Goal: Task Accomplishment & Management: Use online tool/utility

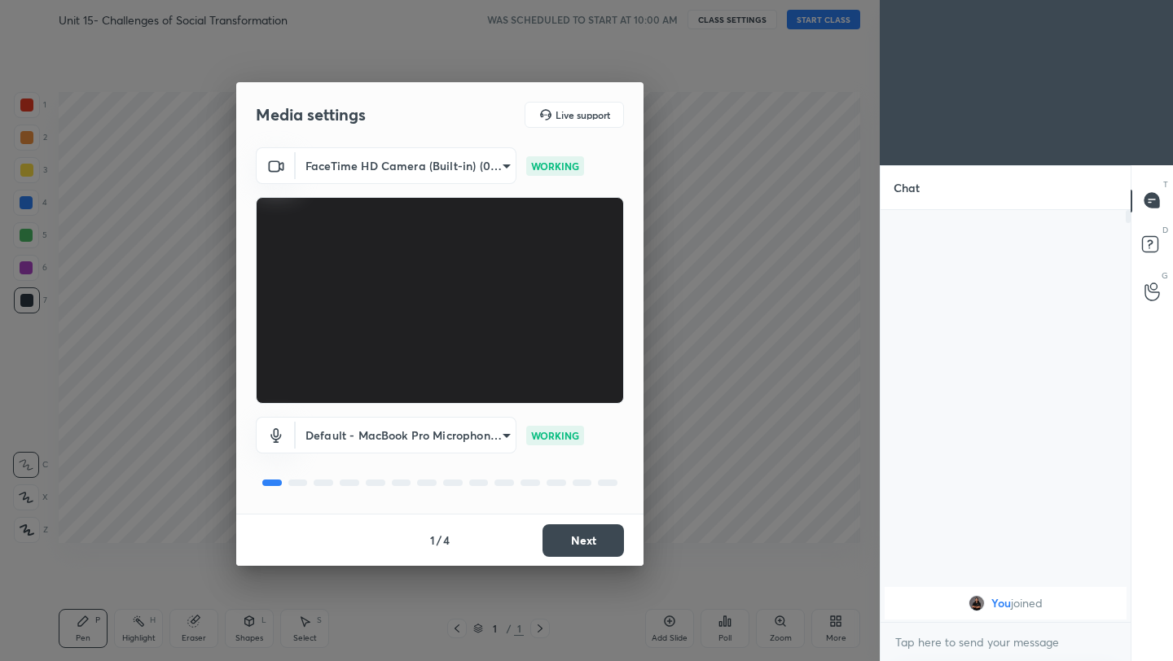
scroll to position [6, 6]
click at [591, 554] on button "Next" at bounding box center [582, 541] width 81 height 33
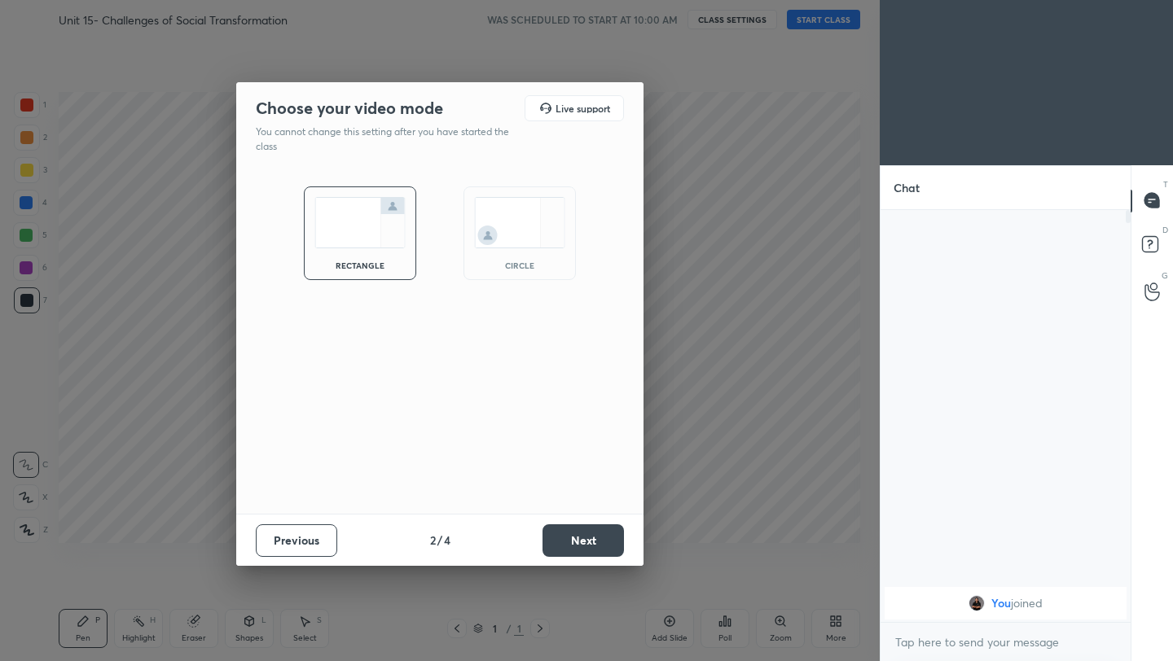
click at [591, 554] on button "Next" at bounding box center [582, 541] width 81 height 33
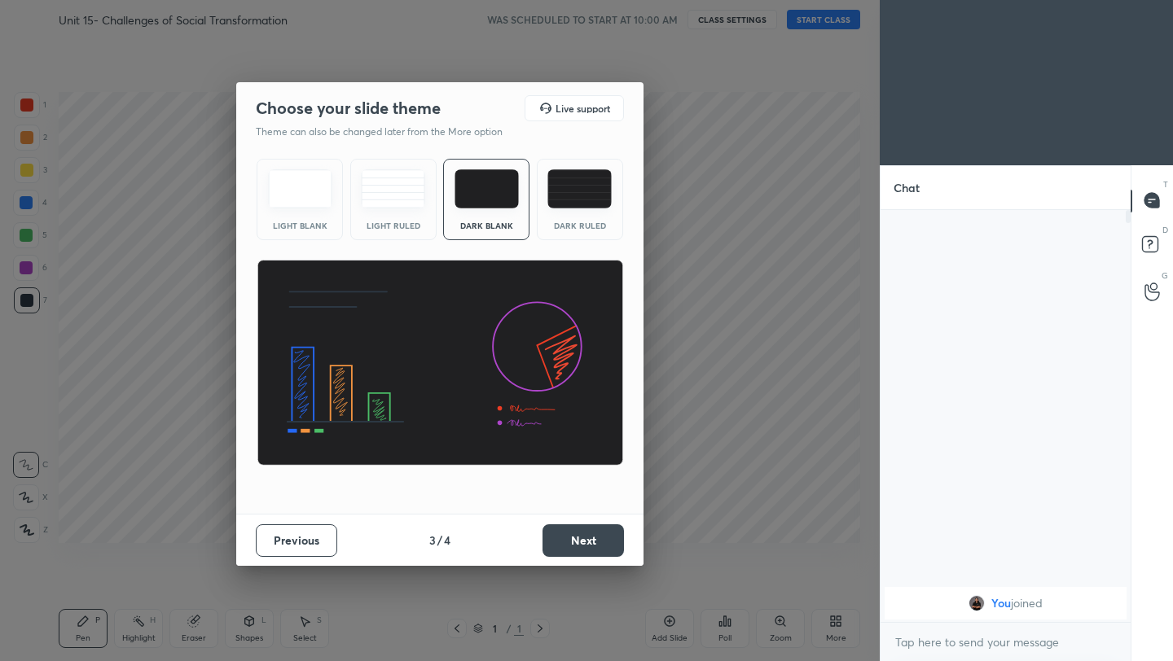
click at [591, 554] on button "Next" at bounding box center [582, 541] width 81 height 33
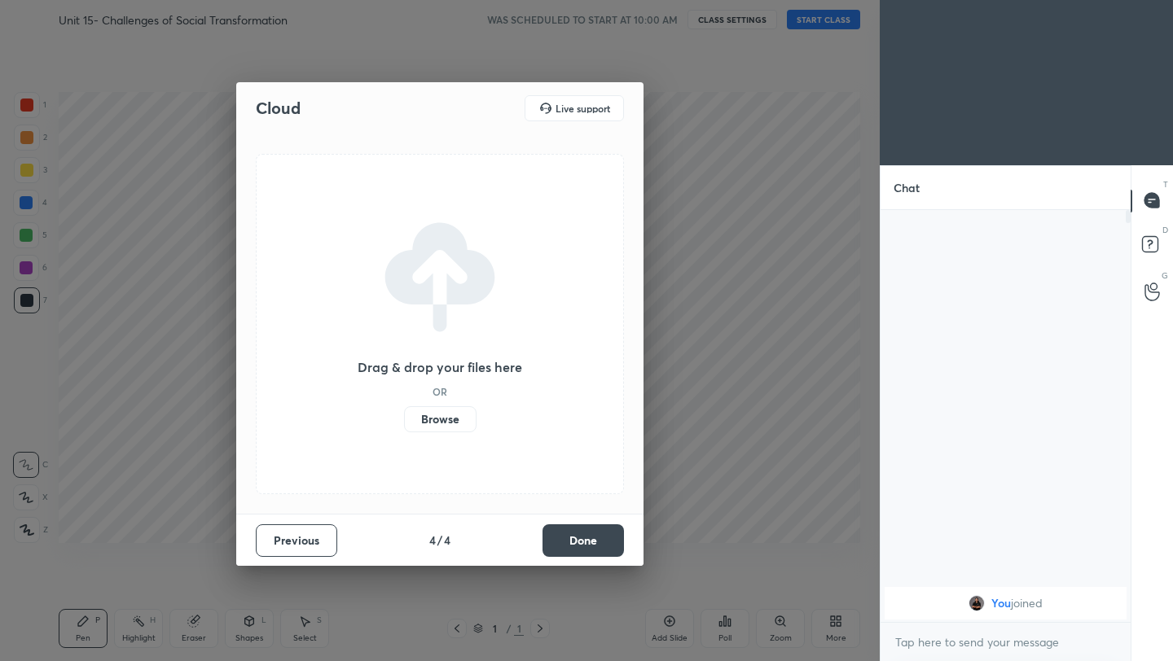
click at [591, 554] on button "Done" at bounding box center [582, 541] width 81 height 33
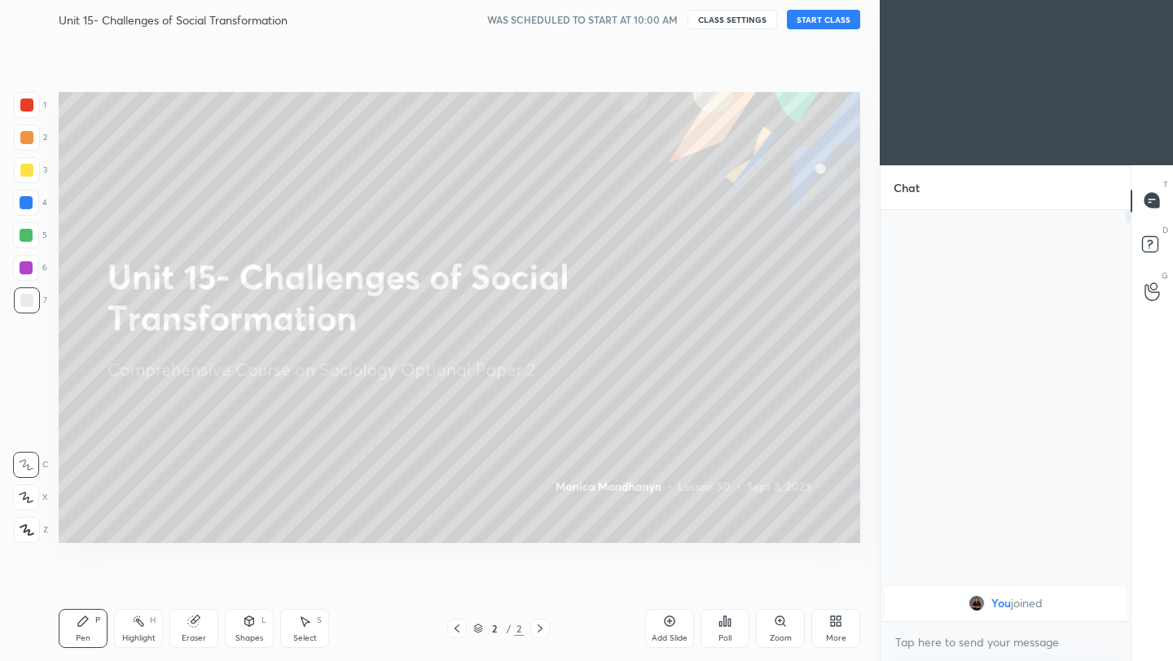
click at [809, 23] on button "START CLASS" at bounding box center [823, 20] width 73 height 20
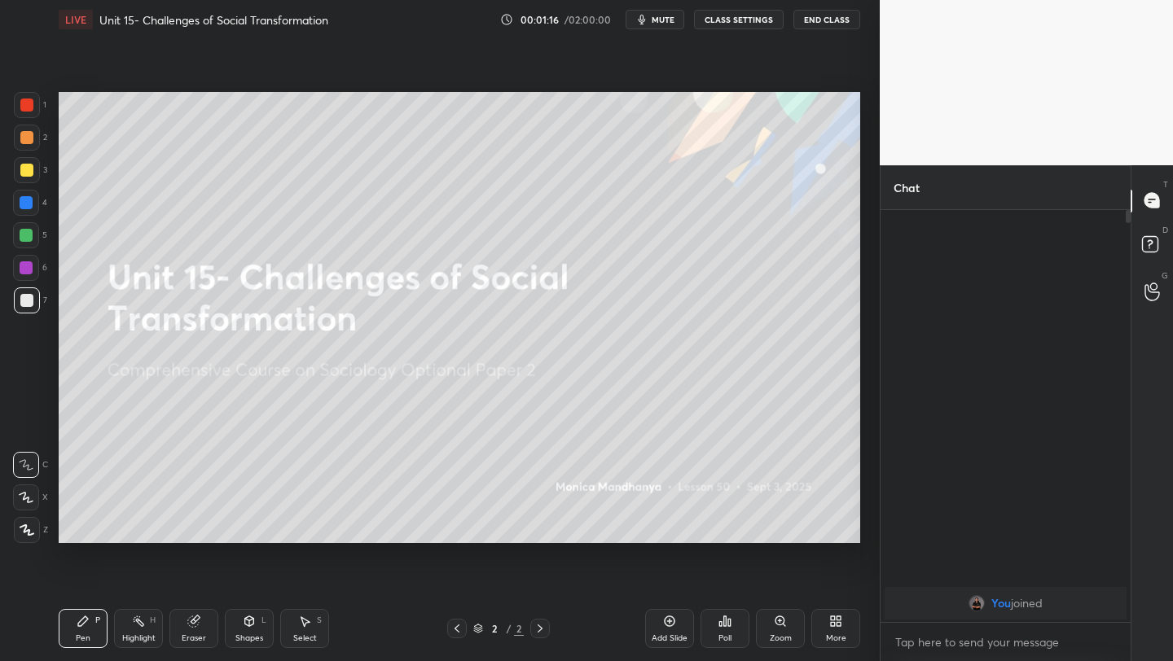
click at [816, 23] on button "End Class" at bounding box center [826, 20] width 67 height 20
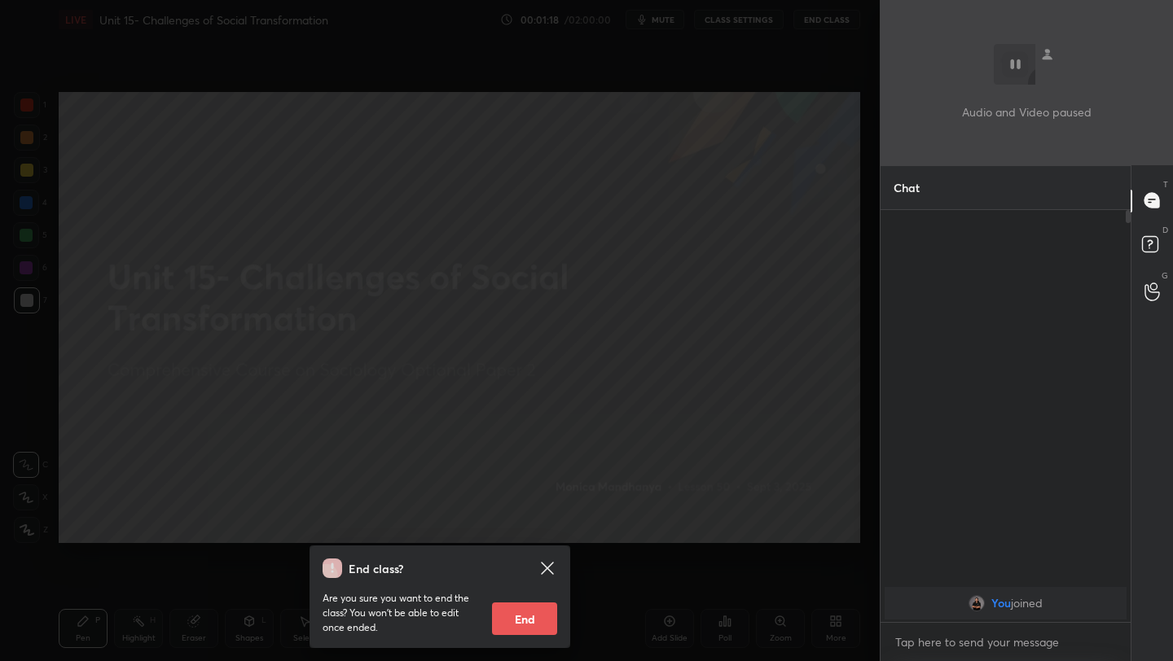
click at [522, 630] on button "End" at bounding box center [524, 619] width 65 height 33
type textarea "x"
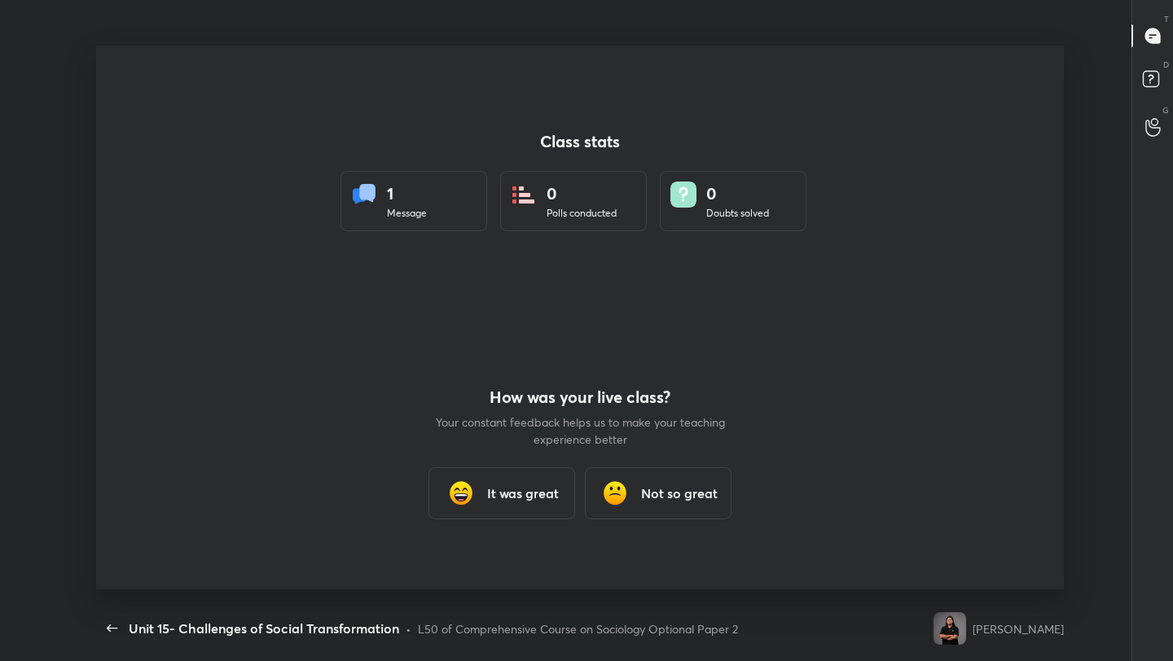
scroll to position [0, 0]
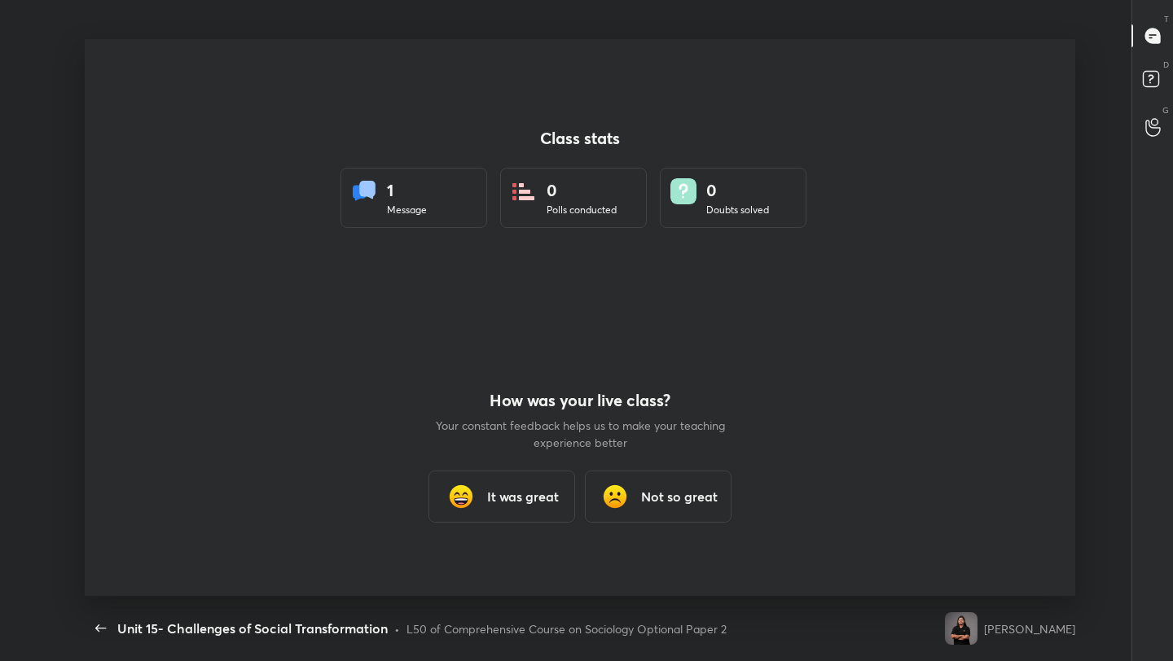
click at [489, 511] on div "It was great" at bounding box center [501, 497] width 147 height 52
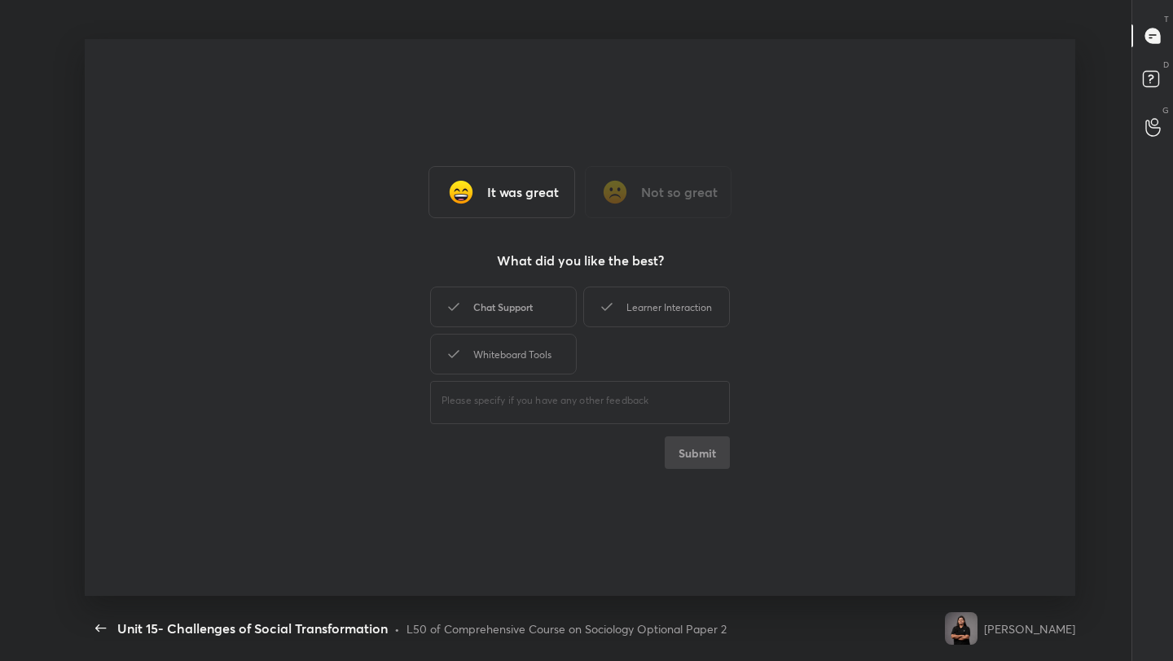
click at [516, 314] on div "Chat Support" at bounding box center [503, 307] width 147 height 41
click at [680, 452] on button "Submit" at bounding box center [697, 453] width 65 height 33
